Goal: Use online tool/utility: Utilize a website feature to perform a specific function

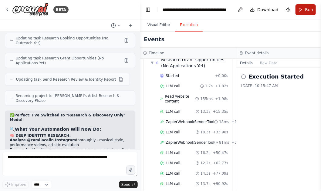
click at [299, 12] on button "Run" at bounding box center [305, 9] width 20 height 11
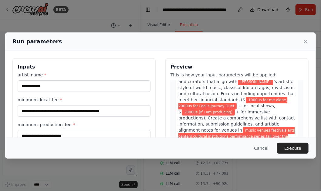
scroll to position [53, 0]
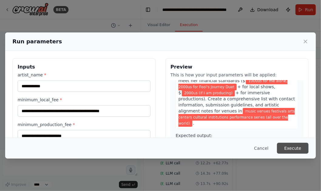
click at [296, 150] on button "Execute" at bounding box center [293, 148] width 32 height 11
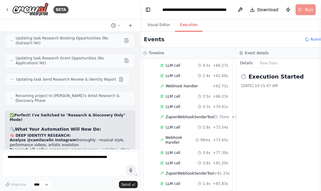
scroll to position [992, 0]
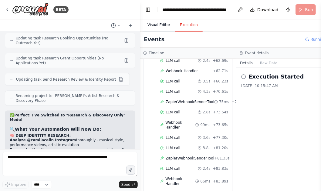
click at [163, 26] on button "Visual Editor" at bounding box center [159, 25] width 32 height 13
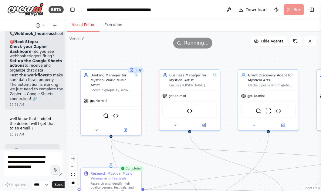
scroll to position [16542, 0]
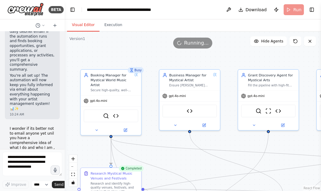
drag, startPoint x: 139, startPoint y: 54, endPoint x: 25, endPoint y: 57, distance: 113.8
click at [25, 57] on div "BETA Hello! I'm the CrewAI assistant. What kind of automation do you want to bu…" at bounding box center [32, 95] width 65 height 191
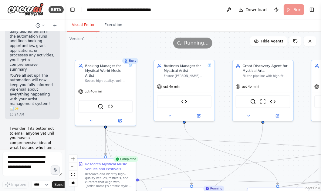
drag, startPoint x: 230, startPoint y: 58, endPoint x: 224, endPoint y: 49, distance: 10.9
click at [224, 49] on div ".deletable-edge-delete-btn { width: 20px; height: 20px; border: 0px solid #ffff…" at bounding box center [193, 112] width 256 height 160
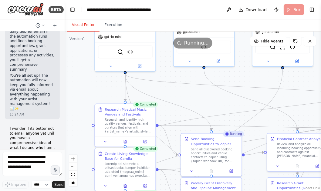
drag, startPoint x: 160, startPoint y: 153, endPoint x: 180, endPoint y: 98, distance: 58.7
click at [180, 98] on div ".deletable-edge-delete-btn { width: 20px; height: 20px; border: 0px solid #ffff…" at bounding box center [193, 112] width 256 height 160
click at [131, 127] on div "Research and identify high-quality venues, festivals, and curators that align w…" at bounding box center [129, 124] width 48 height 16
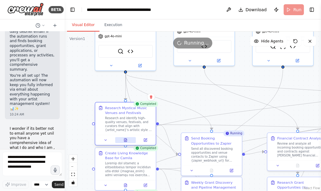
click at [126, 140] on icon at bounding box center [125, 140] width 3 height 3
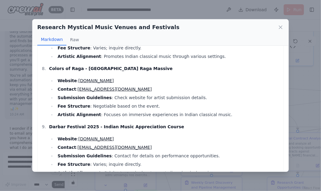
scroll to position [433, 0]
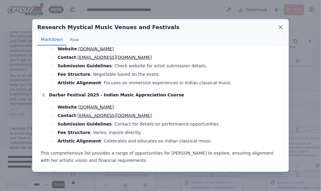
click at [282, 27] on icon at bounding box center [280, 27] width 6 height 6
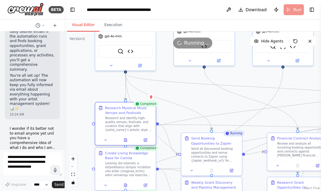
click at [127, 122] on div "Research and identify high-quality venues, festivals, and curators that align w…" at bounding box center [129, 124] width 48 height 16
click at [145, 140] on icon at bounding box center [146, 140] width 2 height 2
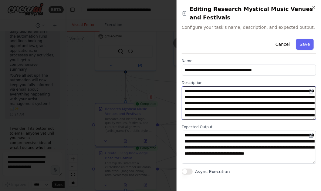
click at [237, 96] on textarea "**********" at bounding box center [249, 102] width 134 height 33
click at [288, 103] on textarea "**********" at bounding box center [249, 102] width 134 height 33
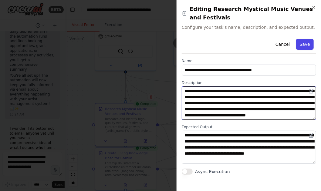
type textarea "**********"
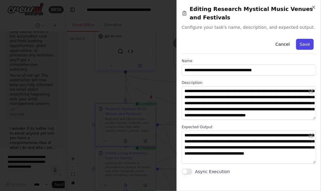
click at [304, 46] on button "Save" at bounding box center [305, 44] width 18 height 11
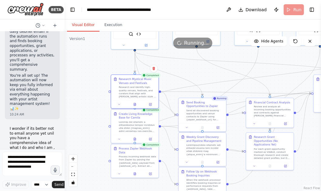
drag, startPoint x: 211, startPoint y: 113, endPoint x: 212, endPoint y: 78, distance: 35.8
click at [212, 78] on div ".deletable-edge-delete-btn { width: 20px; height: 20px; border: 0px solid #ffff…" at bounding box center [193, 112] width 256 height 160
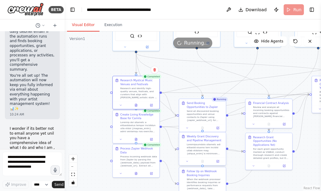
click at [209, 151] on div at bounding box center [205, 149] width 37 height 12
click at [136, 106] on icon at bounding box center [136, 104] width 3 height 3
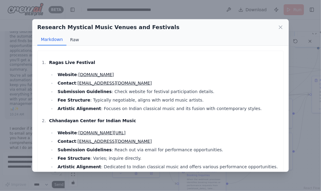
click at [74, 40] on button "Raw" at bounding box center [74, 40] width 16 height 12
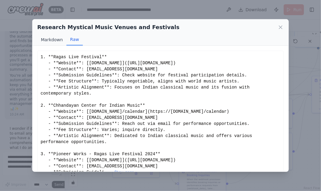
click at [56, 39] on button "Markdown" at bounding box center [51, 40] width 29 height 12
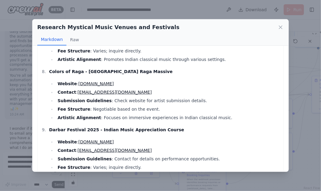
scroll to position [433, 0]
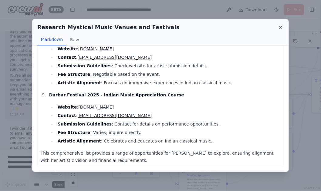
click at [281, 27] on icon at bounding box center [280, 27] width 3 height 3
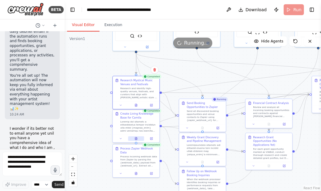
click at [137, 138] on icon at bounding box center [136, 138] width 2 height 2
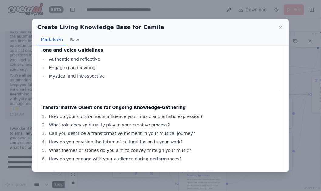
scroll to position [530, 0]
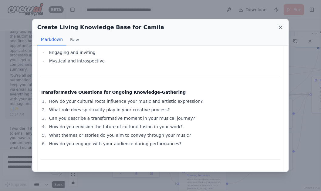
click at [281, 26] on icon at bounding box center [280, 27] width 6 height 6
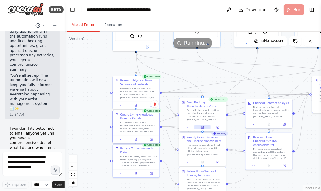
click at [203, 128] on icon at bounding box center [202, 128] width 1 height 0
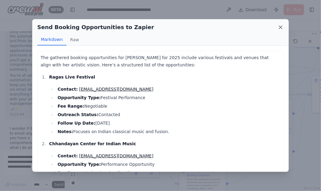
click at [281, 26] on icon at bounding box center [280, 27] width 3 height 3
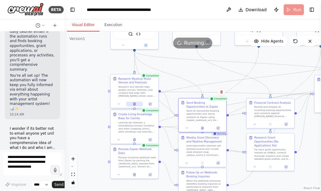
click at [134, 104] on icon at bounding box center [134, 104] width 0 height 0
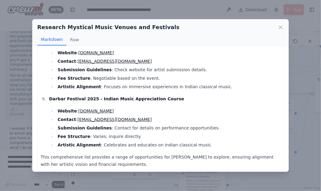
scroll to position [433, 0]
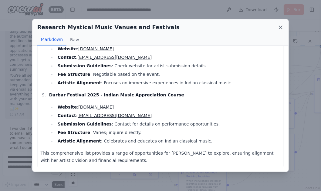
click at [281, 27] on icon at bounding box center [280, 27] width 6 height 6
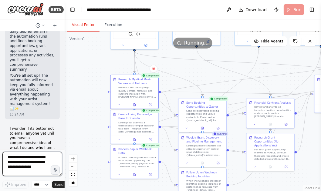
click at [41, 156] on textarea at bounding box center [32, 164] width 60 height 24
click at [34, 175] on textarea "**********" at bounding box center [32, 164] width 60 height 24
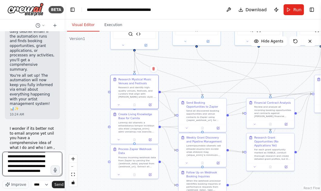
scroll to position [36, 0]
click at [32, 173] on textarea "**********" at bounding box center [32, 164] width 60 height 24
type textarea "**********"
click at [57, 184] on span "Send" at bounding box center [58, 184] width 9 height 5
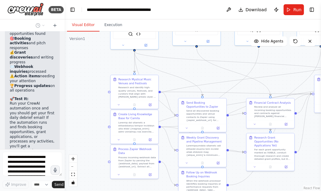
scroll to position [16443, 0]
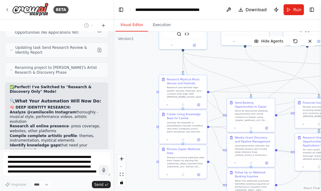
drag, startPoint x: 64, startPoint y: 145, endPoint x: 114, endPoint y: 145, distance: 50.0
click at [114, 145] on div "BETA Hello! I'm the CrewAI assistant. What kind of automation do you want to bu…" at bounding box center [160, 95] width 321 height 191
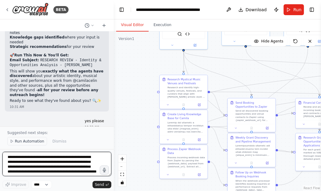
scroll to position [11388, 0]
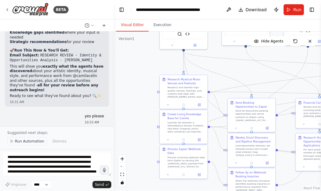
click at [29, 142] on span "Run Automation" at bounding box center [29, 141] width 29 height 5
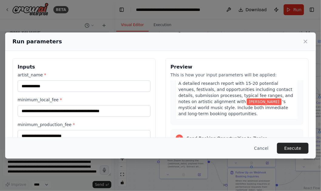
scroll to position [140, 0]
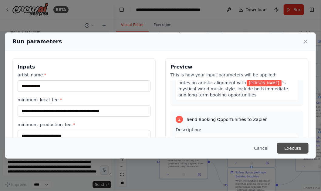
click at [289, 148] on button "Execute" at bounding box center [293, 148] width 32 height 11
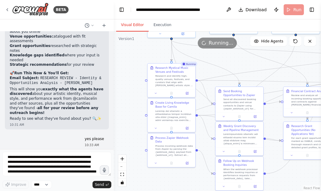
drag, startPoint x: 280, startPoint y: 135, endPoint x: 268, endPoint y: 123, distance: 16.7
click at [268, 123] on div ".deletable-edge-delete-btn { width: 20px; height: 20px; border: 0px solid #ffff…" at bounding box center [217, 112] width 207 height 160
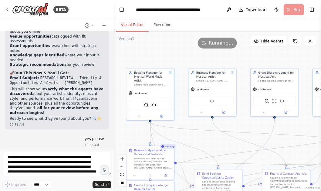
drag, startPoint x: 130, startPoint y: 109, endPoint x: 109, endPoint y: 191, distance: 85.2
click at [109, 191] on div "BETA Hello! I'm the CrewAI assistant. What kind of automation do you want to bu…" at bounding box center [160, 95] width 321 height 191
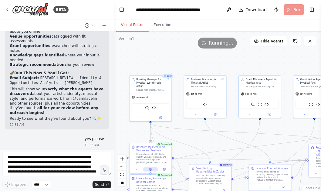
click at [152, 168] on button at bounding box center [150, 169] width 15 height 4
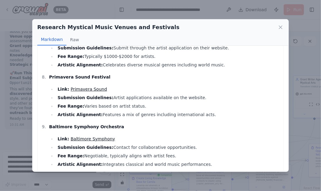
scroll to position [334, 0]
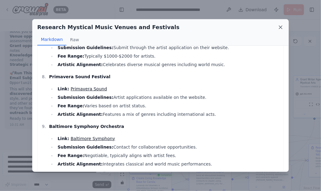
click at [282, 27] on icon at bounding box center [280, 27] width 6 height 6
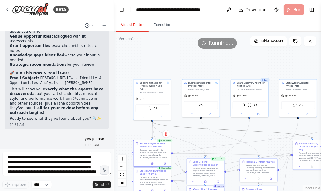
drag, startPoint x: 186, startPoint y: 127, endPoint x: 186, endPoint y: 121, distance: 6.4
click at [186, 121] on div ".deletable-edge-delete-btn { width: 20px; height: 20px; border: 0px solid #ffff…" at bounding box center [217, 112] width 207 height 160
click at [150, 180] on div at bounding box center [154, 181] width 29 height 10
click at [153, 189] on icon at bounding box center [153, 190] width 2 height 2
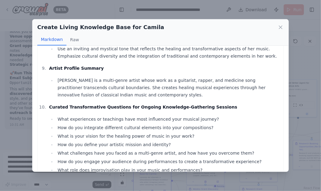
scroll to position [412, 0]
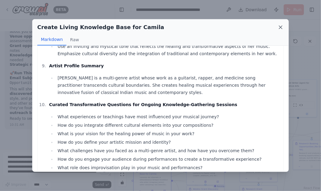
click at [280, 27] on icon at bounding box center [280, 27] width 6 height 6
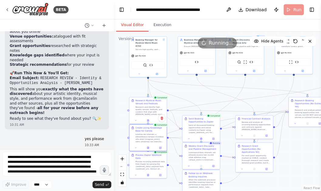
drag, startPoint x: 199, startPoint y: 133, endPoint x: 195, endPoint y: 90, distance: 43.3
click at [195, 90] on div ".deletable-edge-delete-btn { width: 20px; height: 20px; border: 0px solid #ffff…" at bounding box center [217, 112] width 207 height 160
click at [200, 137] on icon at bounding box center [201, 138] width 2 height 2
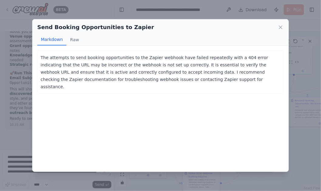
click at [302, 89] on div "Send Booking Opportunities to Zapier Markdown Raw The attempts to send booking …" at bounding box center [160, 95] width 321 height 191
